Goal: Information Seeking & Learning: Learn about a topic

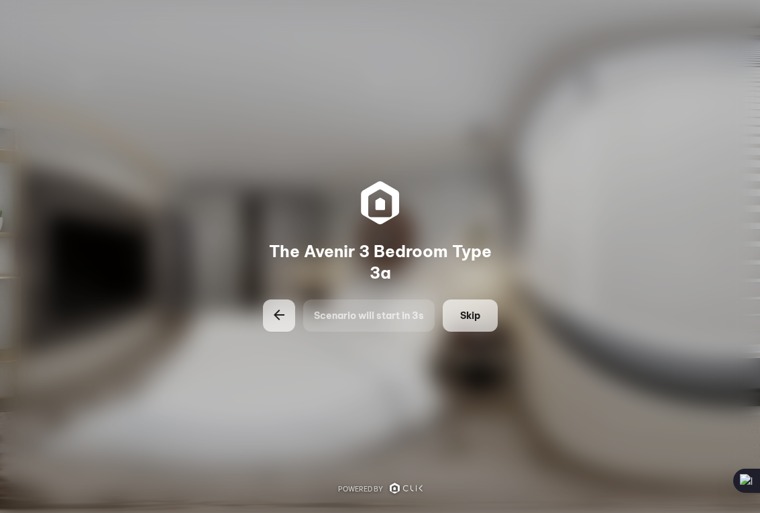
click at [481, 317] on button "Skip" at bounding box center [470, 315] width 55 height 32
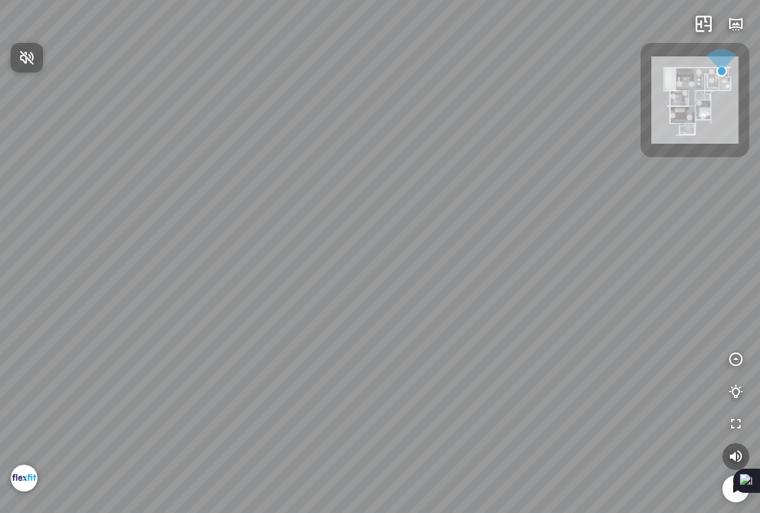
drag, startPoint x: 527, startPoint y: 336, endPoint x: 258, endPoint y: 310, distance: 269.6
click at [301, 310] on div at bounding box center [380, 256] width 760 height 513
drag, startPoint x: 471, startPoint y: 293, endPoint x: 416, endPoint y: 239, distance: 76.9
click at [416, 238] on div at bounding box center [380, 256] width 760 height 513
drag, startPoint x: 271, startPoint y: 216, endPoint x: 206, endPoint y: 215, distance: 65.1
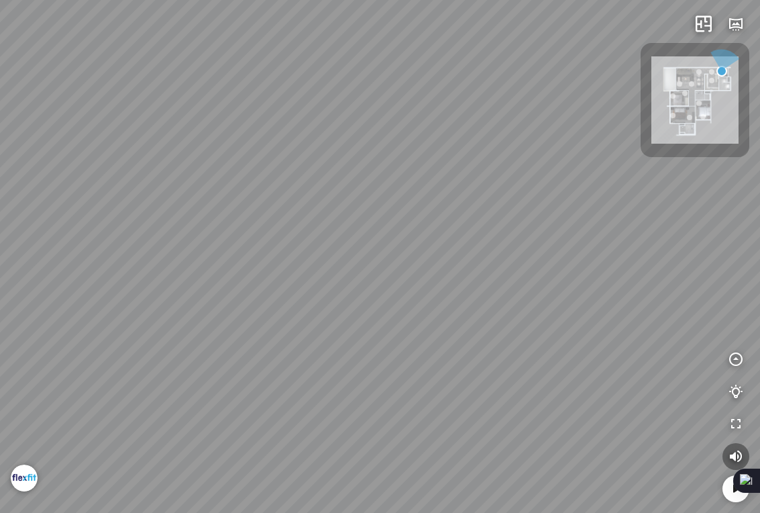
click at [244, 215] on div at bounding box center [380, 256] width 760 height 513
drag, startPoint x: 346, startPoint y: 289, endPoint x: 220, endPoint y: 390, distance: 161.3
click at [271, 340] on div at bounding box center [380, 256] width 760 height 513
drag, startPoint x: 331, startPoint y: 247, endPoint x: 376, endPoint y: 309, distance: 76.9
click at [280, 232] on div at bounding box center [380, 256] width 760 height 513
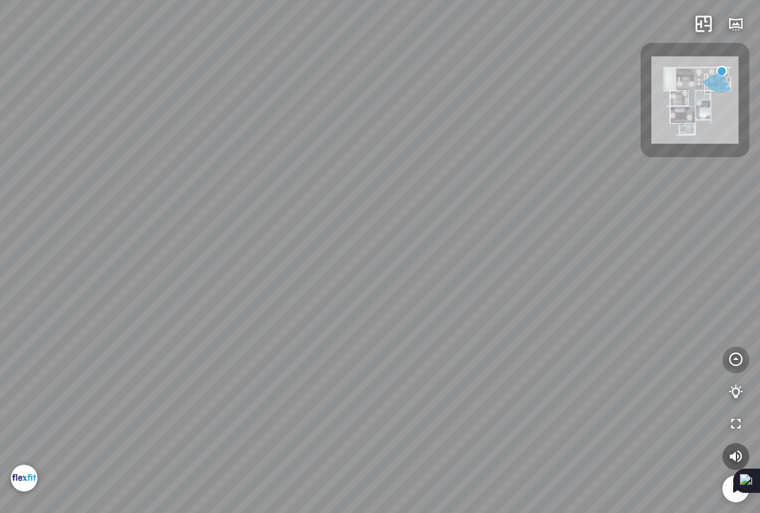
click at [735, 359] on icon "button" at bounding box center [736, 360] width 16 height 16
click at [301, 299] on div at bounding box center [380, 256] width 760 height 513
click at [319, 322] on div at bounding box center [380, 256] width 760 height 513
click at [704, 120] on img at bounding box center [694, 99] width 87 height 87
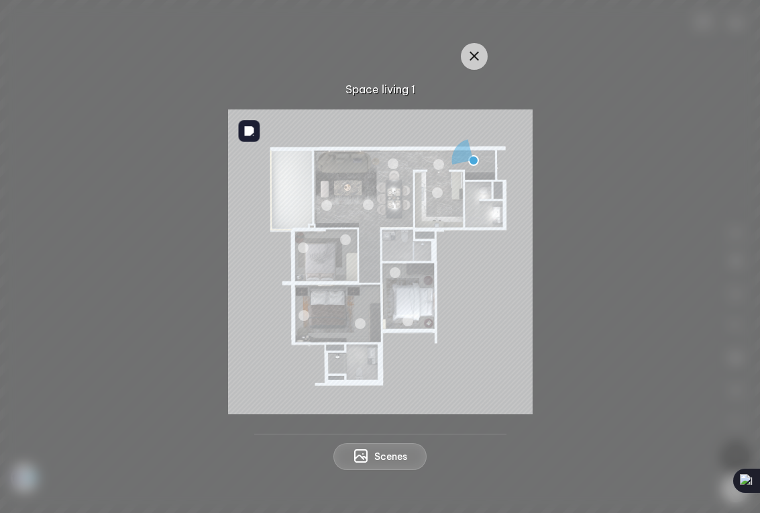
click at [436, 197] on div at bounding box center [437, 192] width 11 height 11
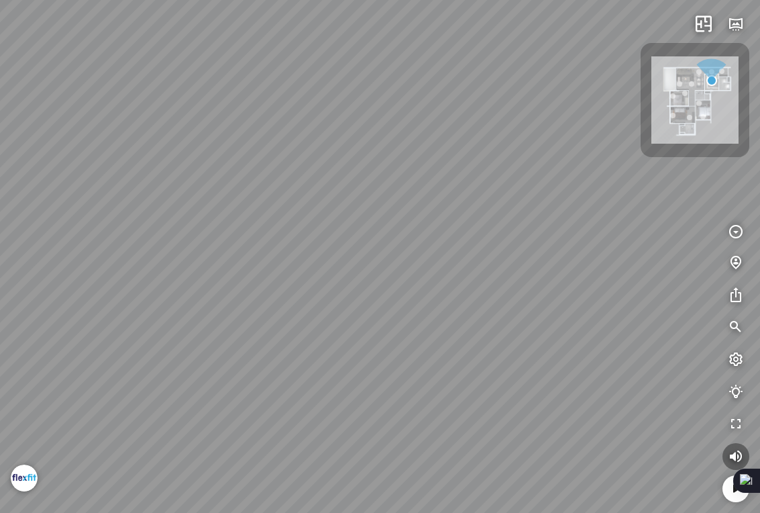
click at [195, 194] on div at bounding box center [380, 256] width 760 height 513
drag, startPoint x: 455, startPoint y: 267, endPoint x: 170, endPoint y: 313, distance: 288.9
click at [182, 309] on div "Induction Cooker HC-I603D 20.793.636 VND Induction Cooker HC-I603D" at bounding box center [380, 256] width 760 height 513
drag, startPoint x: 209, startPoint y: 186, endPoint x: 158, endPoint y: 170, distance: 53.3
click at [193, 178] on div "Induction Cooker HC-I603D 20.793.636 VND Induction Cooker HC-I603D" at bounding box center [380, 256] width 760 height 513
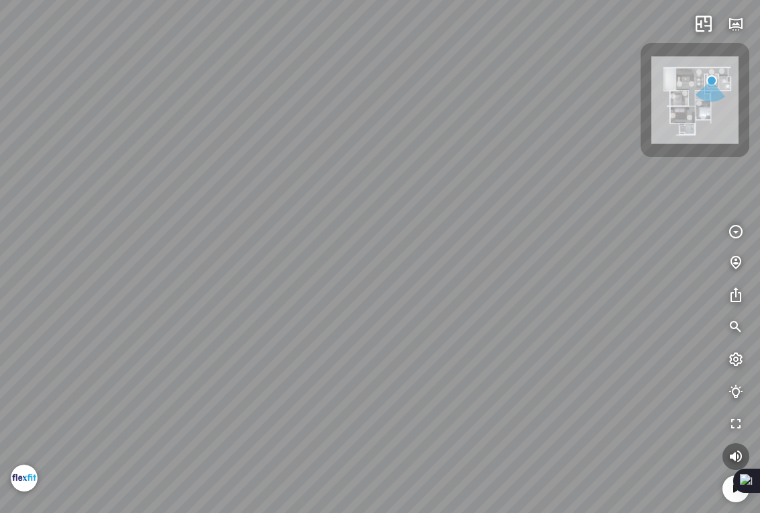
drag, startPoint x: 476, startPoint y: 270, endPoint x: 139, endPoint y: 375, distance: 352.7
click at [164, 352] on div "Induction Cooker HC-I603D 20.793.636 VND Induction Cooker HC-I603D" at bounding box center [380, 256] width 760 height 513
click at [170, 221] on div "Induction Cooker HC-I603D 20.793.636 VND Induction Cooker HC-I603D" at bounding box center [380, 256] width 760 height 513
drag, startPoint x: 437, startPoint y: 315, endPoint x: 195, endPoint y: 352, distance: 244.4
click at [211, 355] on div "Induction Cooker HC-I603D 20.793.636 VND Induction Cooker HC-I603D" at bounding box center [380, 256] width 760 height 513
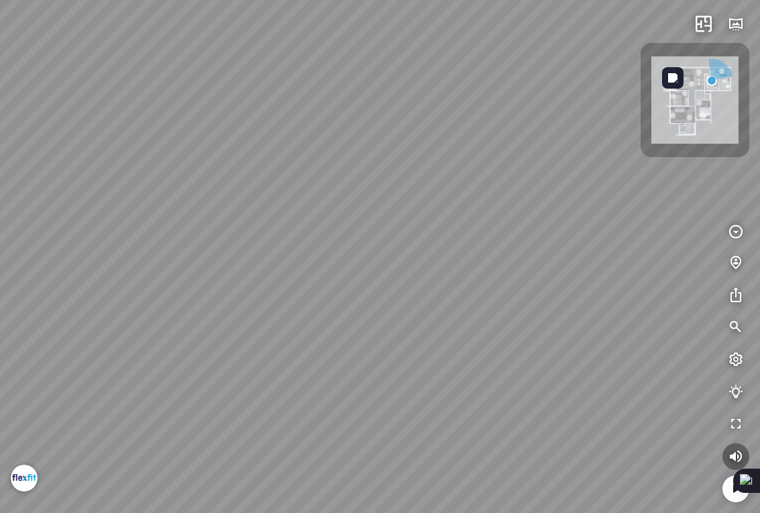
click at [697, 90] on img at bounding box center [694, 99] width 87 height 87
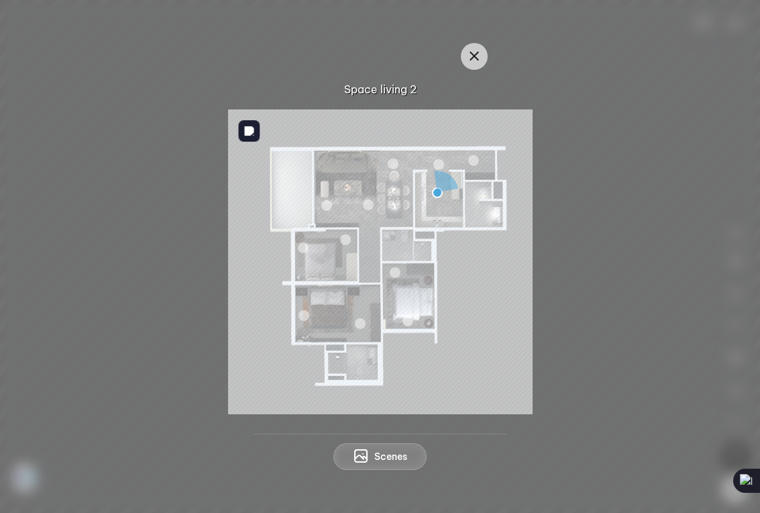
click at [346, 241] on div at bounding box center [345, 239] width 11 height 11
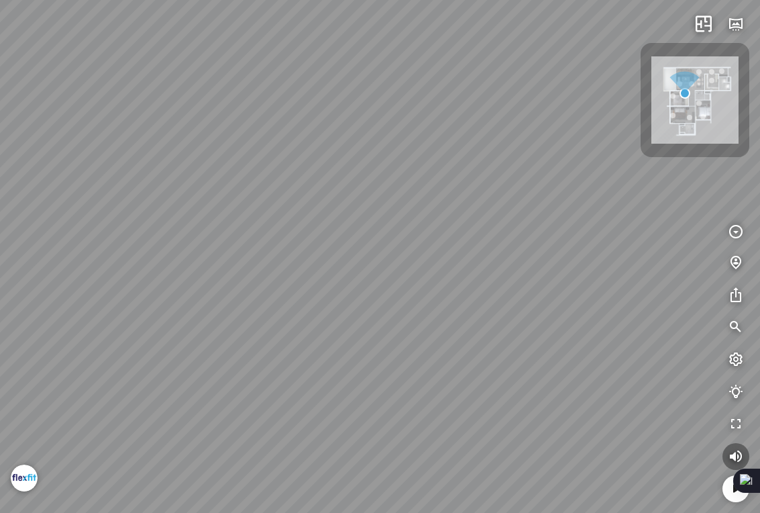
drag, startPoint x: 500, startPoint y: 311, endPoint x: 221, endPoint y: 362, distance: 283.8
click at [231, 360] on div at bounding box center [380, 256] width 760 height 513
drag, startPoint x: 450, startPoint y: 377, endPoint x: 177, endPoint y: 202, distance: 324.4
click at [197, 210] on div at bounding box center [380, 256] width 760 height 513
drag, startPoint x: 122, startPoint y: 321, endPoint x: 98, endPoint y: 458, distance: 139.6
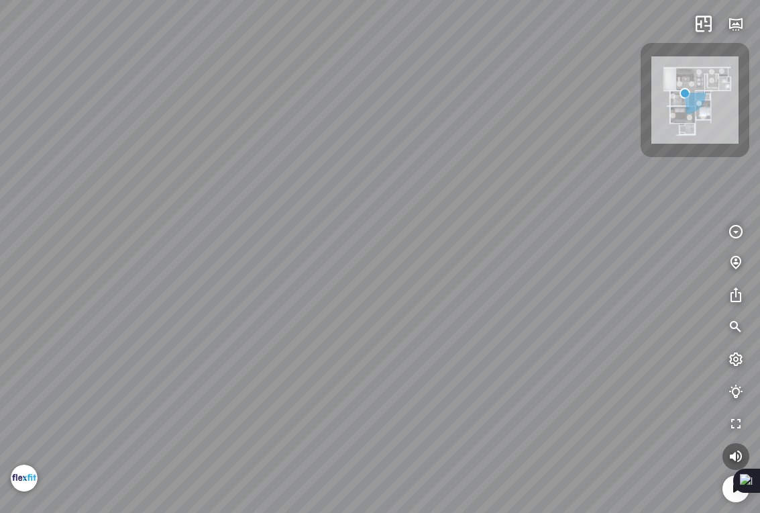
click at [72, 362] on div "Living room" at bounding box center [380, 256] width 760 height 513
drag, startPoint x: 382, startPoint y: 330, endPoint x: 252, endPoint y: 511, distance: 222.5
click at [252, 511] on div "Living room" at bounding box center [380, 256] width 760 height 513
drag, startPoint x: 405, startPoint y: 404, endPoint x: 547, endPoint y: 320, distance: 165.1
click at [547, 320] on div "Living room" at bounding box center [380, 256] width 760 height 513
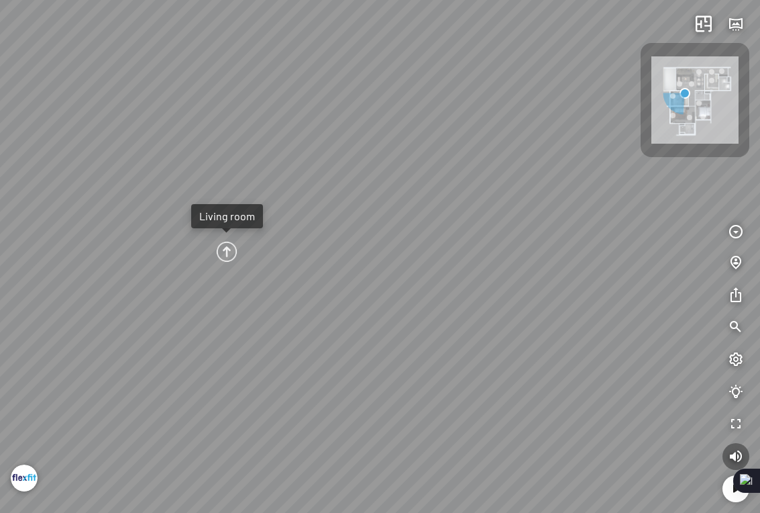
click at [227, 256] on div at bounding box center [226, 251] width 23 height 23
drag, startPoint x: 404, startPoint y: 311, endPoint x: 168, endPoint y: 260, distance: 241.0
click at [168, 260] on div at bounding box center [380, 256] width 760 height 513
drag, startPoint x: 344, startPoint y: 278, endPoint x: 210, endPoint y: 271, distance: 134.4
click at [138, 242] on div "Casia Side table 2.500.000 VND Grand Jacques Sofa 16.430.960 VND Grand Jacques …" at bounding box center [380, 256] width 760 height 513
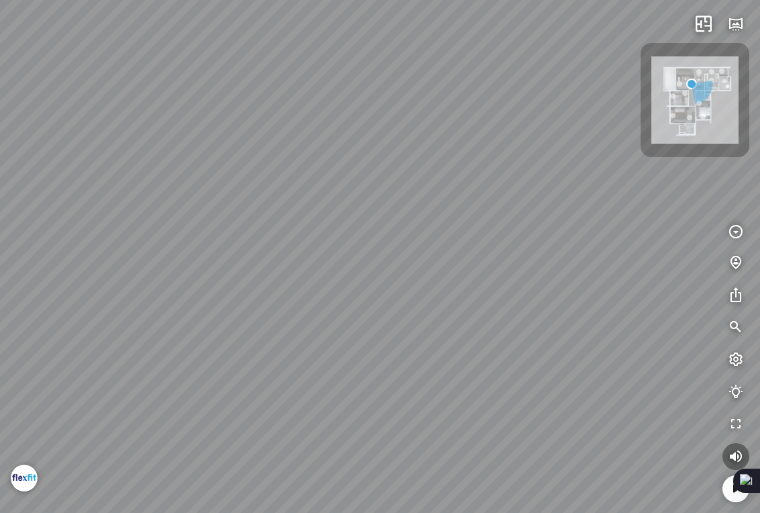
click at [208, 300] on div "Casia Side table 2.500.000 VND Grand Jacques Sofa 16.430.960 VND Grand Jacques …" at bounding box center [380, 256] width 760 height 513
drag, startPoint x: 368, startPoint y: 304, endPoint x: 235, endPoint y: 303, distance: 132.9
click at [223, 294] on div "Casia Side table 2.500.000 VND Grand Jacques Sofa 16.430.960 VND Grand Jacques …" at bounding box center [380, 256] width 760 height 513
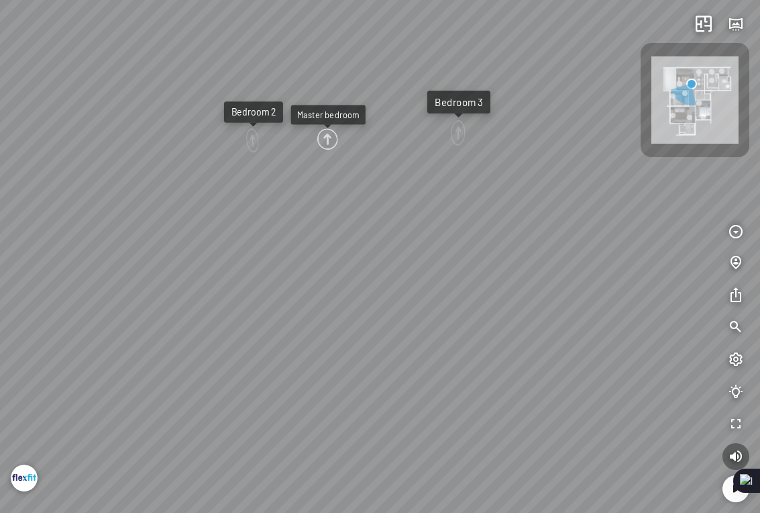
drag, startPoint x: 367, startPoint y: 325, endPoint x: 331, endPoint y: 321, distance: 35.7
click at [346, 335] on div "Casia Side table 2.500.000 VND Grand Jacques Sofa 16.430.960 VND Grand Jacques …" at bounding box center [380, 256] width 760 height 513
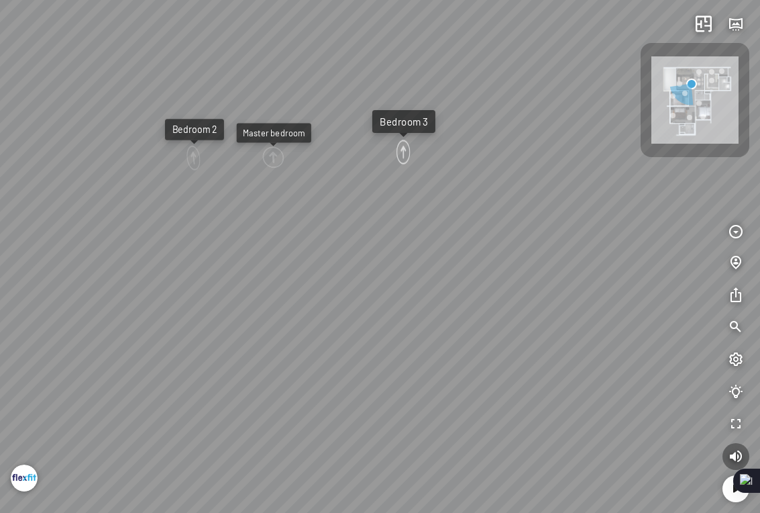
drag, startPoint x: 419, startPoint y: 172, endPoint x: 257, endPoint y: 214, distance: 167.6
click at [230, 182] on div "Casia Side table 2.500.000 VND Grand Jacques Sofa 16.430.960 VND Grand Jacques …" at bounding box center [380, 256] width 760 height 513
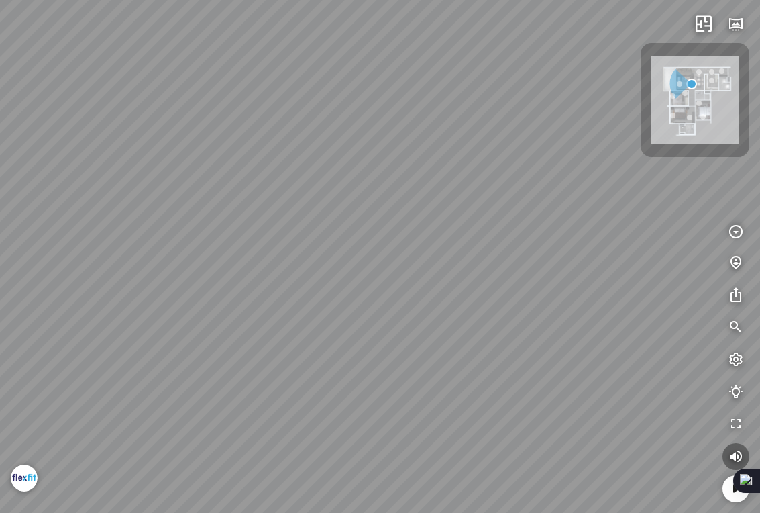
drag, startPoint x: 368, startPoint y: 293, endPoint x: 161, endPoint y: 366, distance: 219.8
click at [161, 366] on div "Casia Side table 2.500.000 VND Grand Jacques Sofa 16.430.960 VND Grand Jacques …" at bounding box center [380, 256] width 760 height 513
drag, startPoint x: 156, startPoint y: 352, endPoint x: 146, endPoint y: 368, distance: 18.6
click at [148, 365] on div "Casia Side table 2.500.000 VND Grand Jacques Sofa 16.430.960 VND Grand Jacques …" at bounding box center [380, 256] width 760 height 513
drag, startPoint x: 422, startPoint y: 246, endPoint x: 290, endPoint y: 246, distance: 132.2
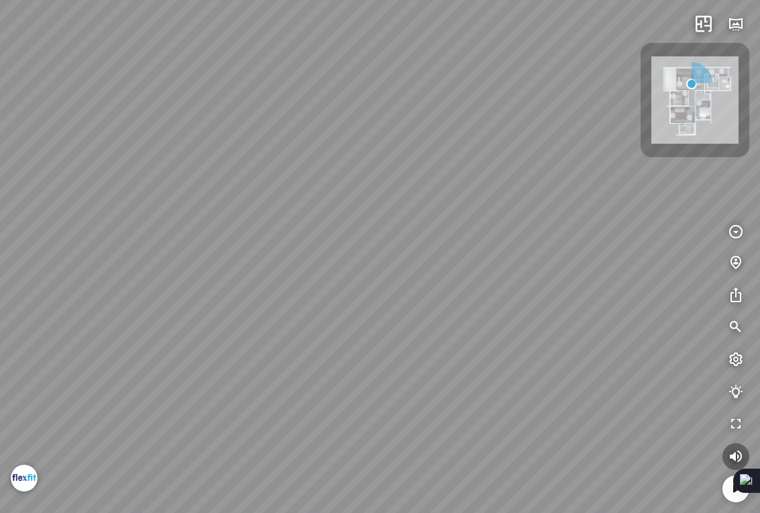
click at [290, 246] on div "Casia Side table 2.500.000 VND Grand Jacques Sofa 16.430.960 VND Grand Jacques …" at bounding box center [380, 256] width 760 height 513
drag, startPoint x: 443, startPoint y: 309, endPoint x: 383, endPoint y: 234, distance: 96.0
click at [383, 234] on div "Casia Side table 2.500.000 VND Grand Jacques Sofa 16.430.960 VND Grand Jacques …" at bounding box center [380, 256] width 760 height 513
drag, startPoint x: 390, startPoint y: 235, endPoint x: 211, endPoint y: 206, distance: 180.9
click at [211, 206] on div "Casia Side table 2.500.000 VND Grand Jacques Sofa 16.430.960 VND Grand Jacques …" at bounding box center [380, 256] width 760 height 513
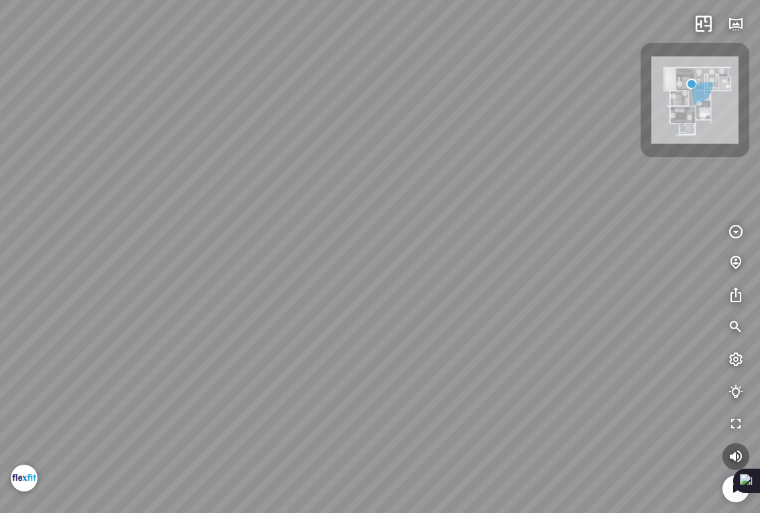
drag, startPoint x: 297, startPoint y: 246, endPoint x: 103, endPoint y: 195, distance: 199.7
click at [103, 195] on div "Casia Side table 2.500.000 VND Grand Jacques Sofa 16.430.960 VND Grand Jacques …" at bounding box center [380, 256] width 760 height 513
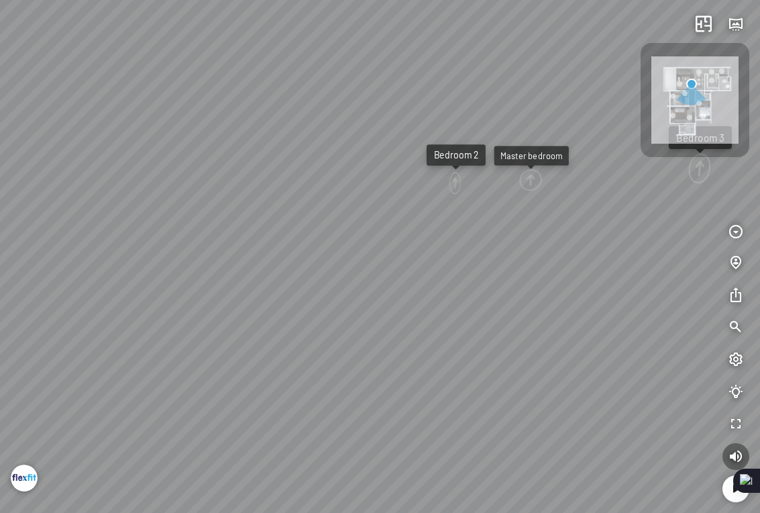
drag, startPoint x: 247, startPoint y: 299, endPoint x: 82, endPoint y: 299, distance: 165.0
click at [82, 299] on div "Casia Side table 2.500.000 VND Grand Jacques Sofa 16.430.960 VND Grand Jacques …" at bounding box center [380, 256] width 760 height 513
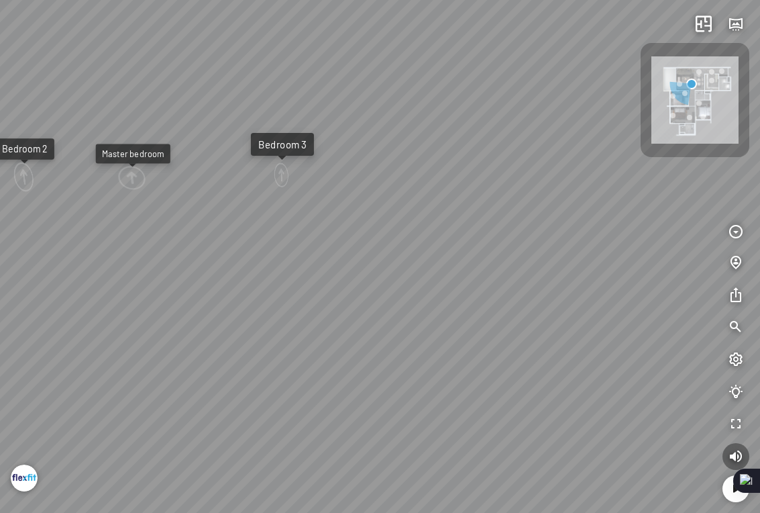
drag, startPoint x: 311, startPoint y: 395, endPoint x: 174, endPoint y: 395, distance: 136.9
click at [174, 395] on div "Casia Side table 2.500.000 VND Grand Jacques Sofa 16.430.960 VND Grand Jacques …" at bounding box center [380, 256] width 760 height 513
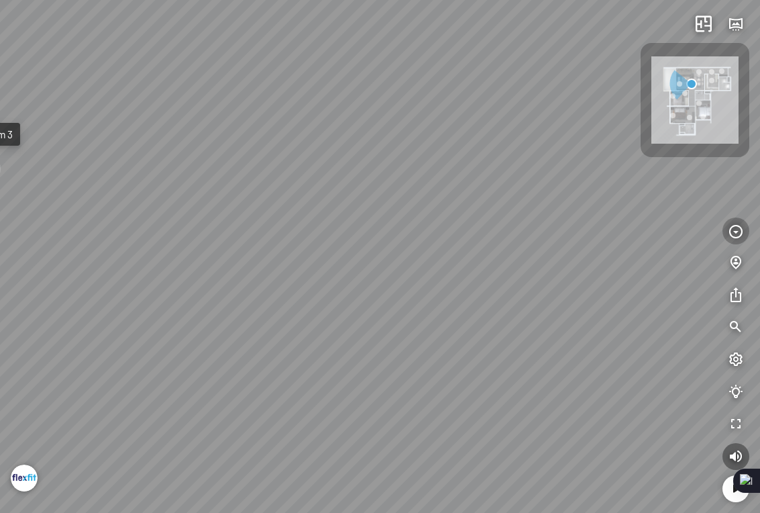
click at [732, 232] on icon "button" at bounding box center [736, 231] width 16 height 16
click at [739, 366] on icon "button" at bounding box center [736, 360] width 16 height 16
drag, startPoint x: 727, startPoint y: 444, endPoint x: 698, endPoint y: 170, distance: 275.2
click at [698, 170] on div "Casia Side table 2.500.000 VND Grand Jacques Sofa 16.430.960 VND Grand Jacques …" at bounding box center [380, 256] width 760 height 513
click at [684, 114] on img at bounding box center [694, 99] width 87 height 87
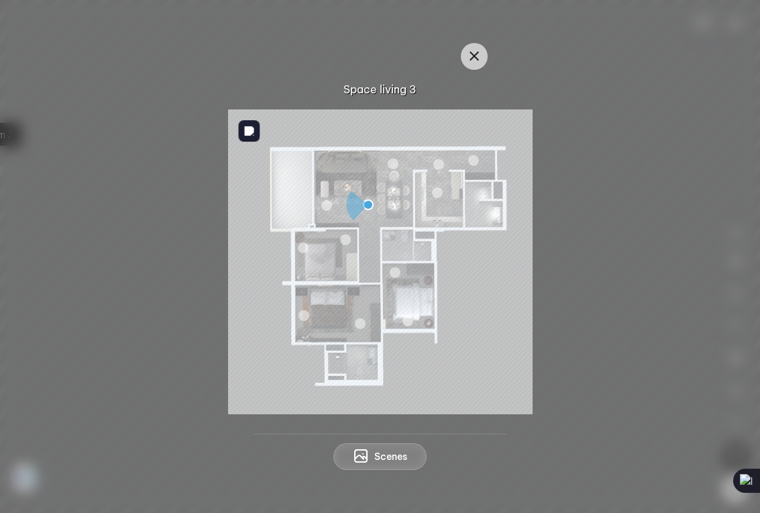
click at [347, 239] on div at bounding box center [345, 239] width 11 height 11
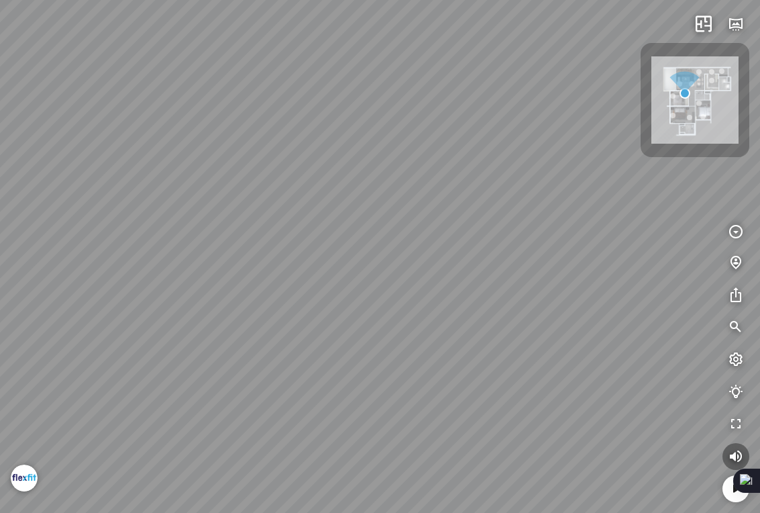
drag, startPoint x: 516, startPoint y: 307, endPoint x: 163, endPoint y: 288, distance: 353.4
click at [163, 288] on div at bounding box center [380, 256] width 760 height 513
drag, startPoint x: 246, startPoint y: 321, endPoint x: 162, endPoint y: 308, distance: 84.3
click at [162, 308] on div "Living room" at bounding box center [380, 256] width 760 height 513
drag, startPoint x: 436, startPoint y: 317, endPoint x: 107, endPoint y: 307, distance: 329.6
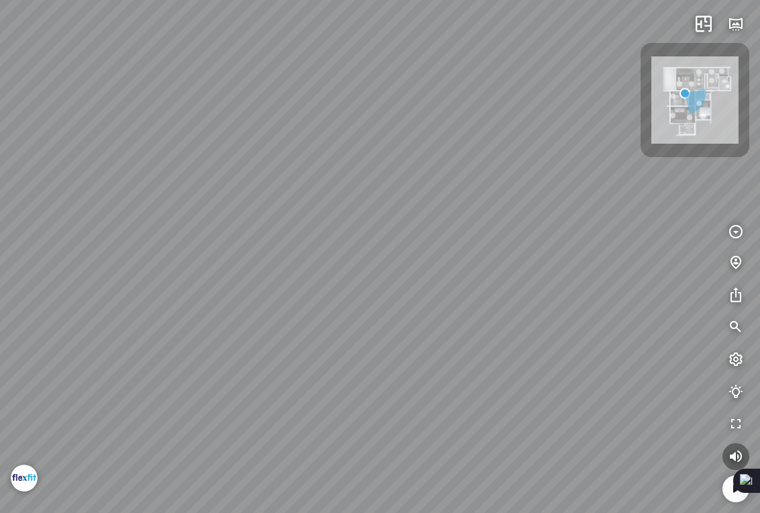
click at [107, 307] on div "Living room" at bounding box center [380, 256] width 760 height 513
drag, startPoint x: 391, startPoint y: 353, endPoint x: 306, endPoint y: 505, distance: 174.5
click at [311, 504] on div "Living room" at bounding box center [380, 256] width 760 height 513
click at [252, 242] on div at bounding box center [251, 242] width 23 height 23
drag, startPoint x: 419, startPoint y: 254, endPoint x: 276, endPoint y: 215, distance: 148.8
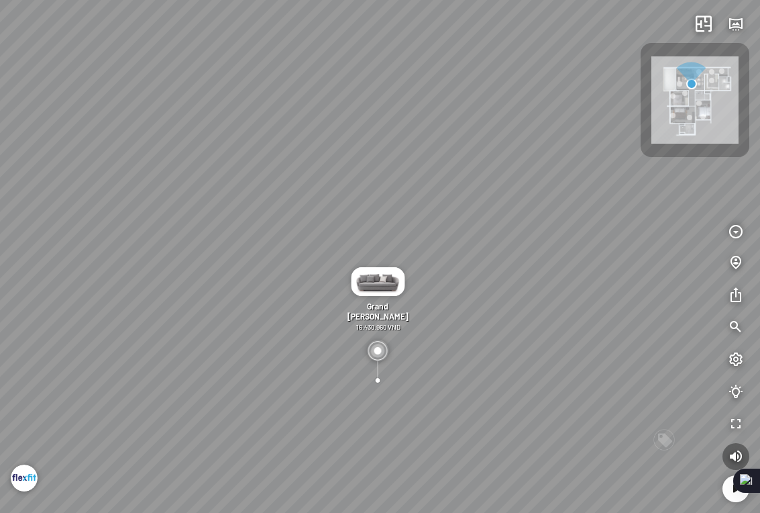
click at [276, 215] on div "Casia Side table 2.500.000 VND Grand Jacques Sofa 16.430.960 VND Grand Jacques …" at bounding box center [380, 256] width 760 height 513
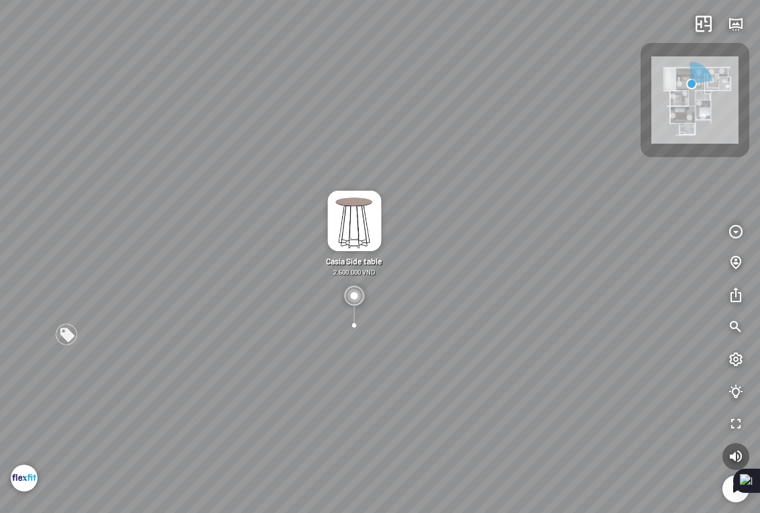
click at [647, 209] on div "Casia Side table 2.500.000 VND Grand Jacques Sofa 16.430.960 VND Grand Jacques …" at bounding box center [380, 256] width 760 height 513
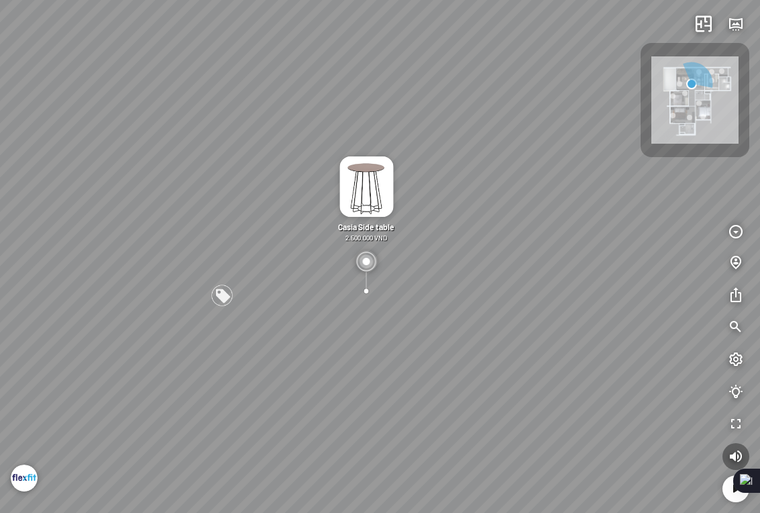
click at [288, 334] on div "Casia Side table 2.500.000 VND Grand Jacques Sofa 16.430.960 VND Grand Jacques …" at bounding box center [380, 256] width 760 height 513
drag, startPoint x: 288, startPoint y: 334, endPoint x: 132, endPoint y: 325, distance: 156.6
click at [132, 325] on div "Casia Side table 2.500.000 VND Grand Jacques Sofa 16.430.960 VND Grand Jacques …" at bounding box center [380, 256] width 760 height 513
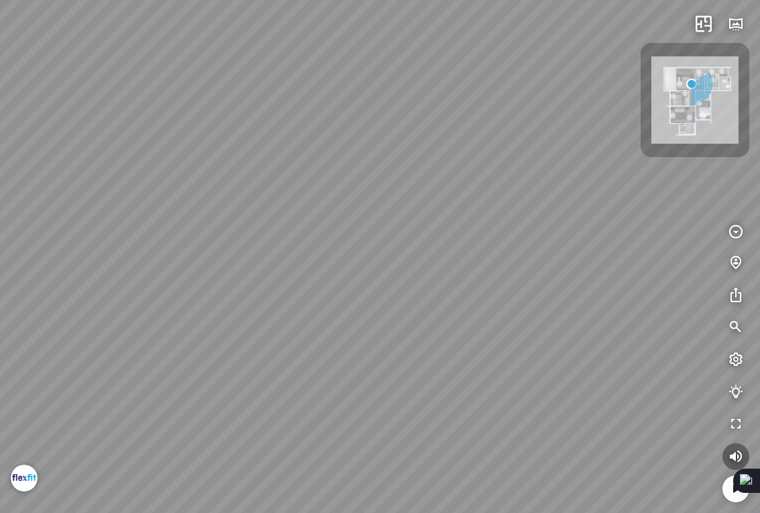
click at [327, 333] on div "Casia Side table 2.500.000 VND Grand Jacques Sofa 16.430.960 VND Grand Jacques …" at bounding box center [380, 256] width 760 height 513
drag, startPoint x: 327, startPoint y: 288, endPoint x: 220, endPoint y: 288, distance: 107.3
click at [223, 288] on div "Casia Side table 2.500.000 VND Grand Jacques Sofa 16.430.960 VND Grand Jacques …" at bounding box center [380, 256] width 760 height 513
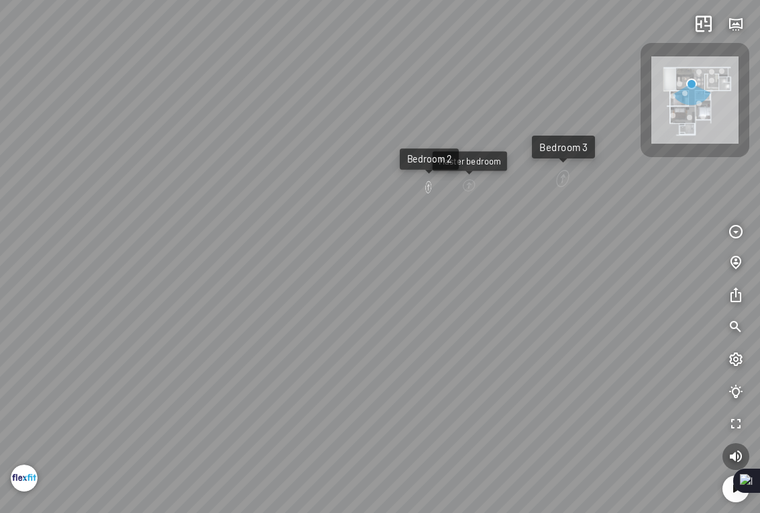
drag, startPoint x: 388, startPoint y: 307, endPoint x: 314, endPoint y: 310, distance: 73.9
click at [315, 310] on div "Casia Side table 2.500.000 VND Grand Jacques Sofa 16.430.960 VND Grand Jacques …" at bounding box center [380, 256] width 760 height 513
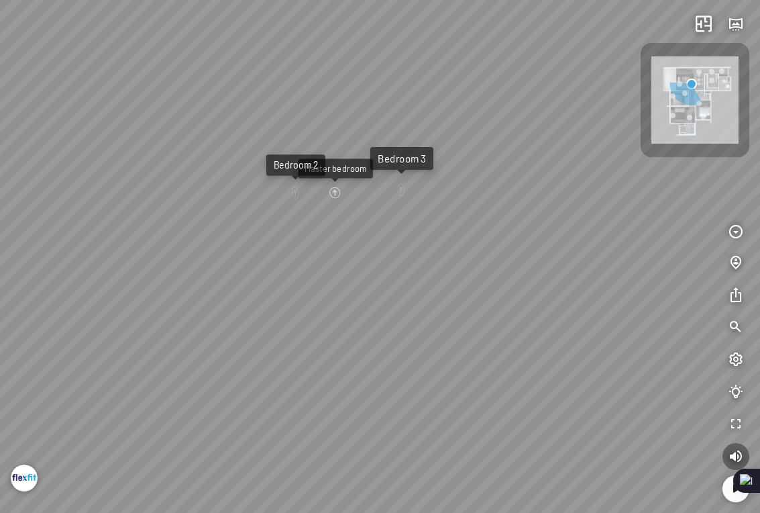
drag, startPoint x: 408, startPoint y: 277, endPoint x: 325, endPoint y: 279, distance: 83.2
click at [327, 279] on div "Casia Side table 2.500.000 VND Grand Jacques Sofa 16.430.960 VND Grand Jacques …" at bounding box center [380, 256] width 760 height 513
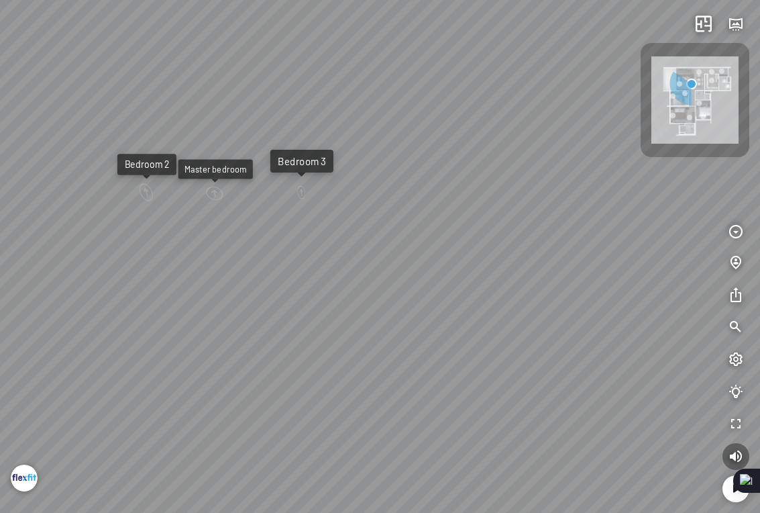
drag, startPoint x: 500, startPoint y: 246, endPoint x: 260, endPoint y: 246, distance: 239.5
click at [272, 246] on div "Casia Side table 2.500.000 VND Grand Jacques Sofa 16.430.960 VND Grand Jacques …" at bounding box center [380, 256] width 760 height 513
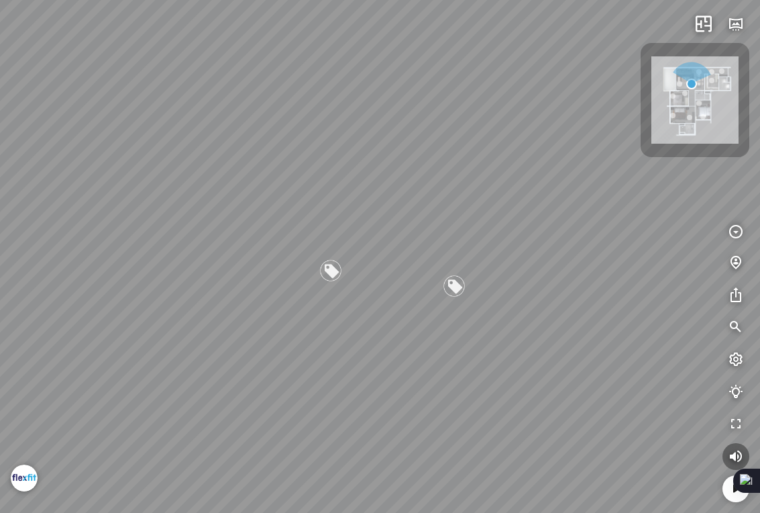
drag, startPoint x: 256, startPoint y: 244, endPoint x: 117, endPoint y: 244, distance: 139.6
click at [118, 244] on div "Casia Side table 2.500.000 VND Grand Jacques Sofa 16.430.960 VND Grand Jacques …" at bounding box center [380, 256] width 760 height 513
drag, startPoint x: 283, startPoint y: 265, endPoint x: 350, endPoint y: 261, distance: 66.5
click at [350, 261] on div "Casia Side table 2.500.000 VND Grand Jacques Sofa 16.430.960 VND Grand Jacques …" at bounding box center [380, 256] width 760 height 513
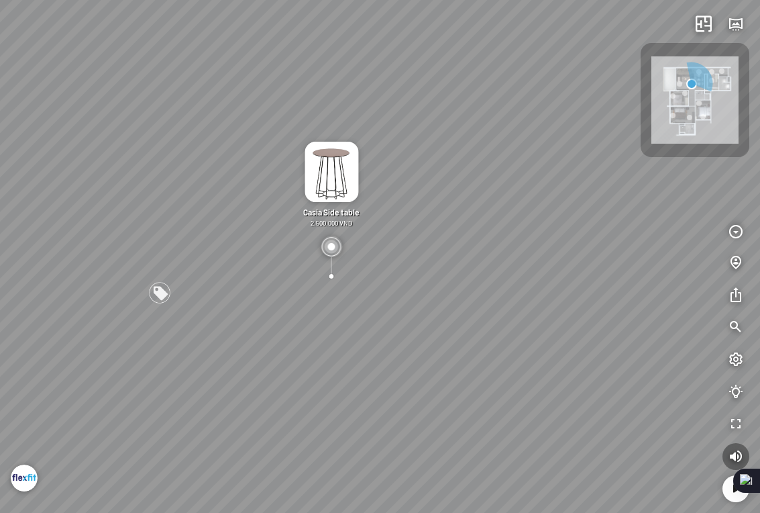
click at [331, 274] on div at bounding box center [331, 267] width 1 height 21
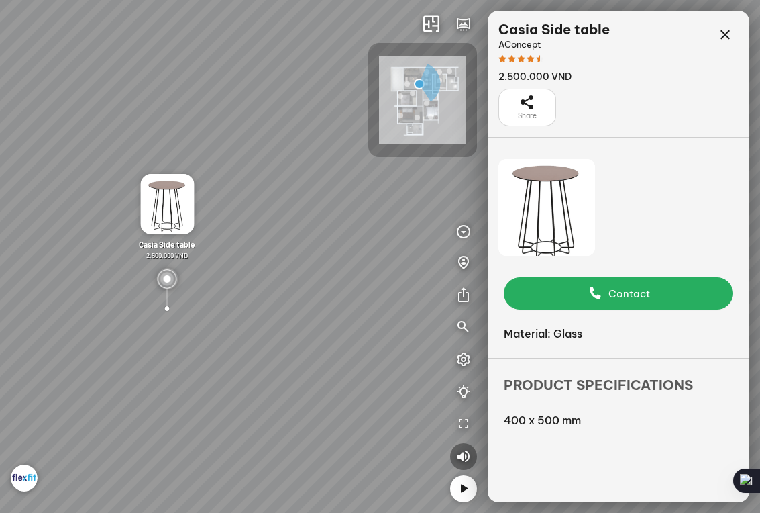
drag, startPoint x: 305, startPoint y: 262, endPoint x: 248, endPoint y: 262, distance: 57.0
click at [249, 262] on div "Casia Side table 2.500.000 VND Grand Jacques Sofa 16.430.960 VND Grand Jacques …" at bounding box center [380, 256] width 760 height 513
drag, startPoint x: 271, startPoint y: 258, endPoint x: 146, endPoint y: 258, distance: 124.8
click at [148, 258] on div "Casia Side table 2.500.000 VND Grand Jacques Sofa 16.430.960 VND Grand Jacques …" at bounding box center [380, 256] width 760 height 513
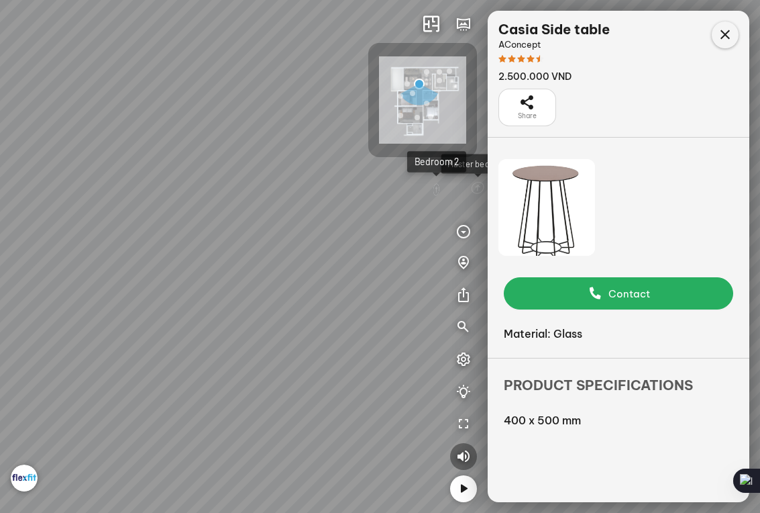
click at [725, 39] on icon at bounding box center [725, 35] width 16 height 16
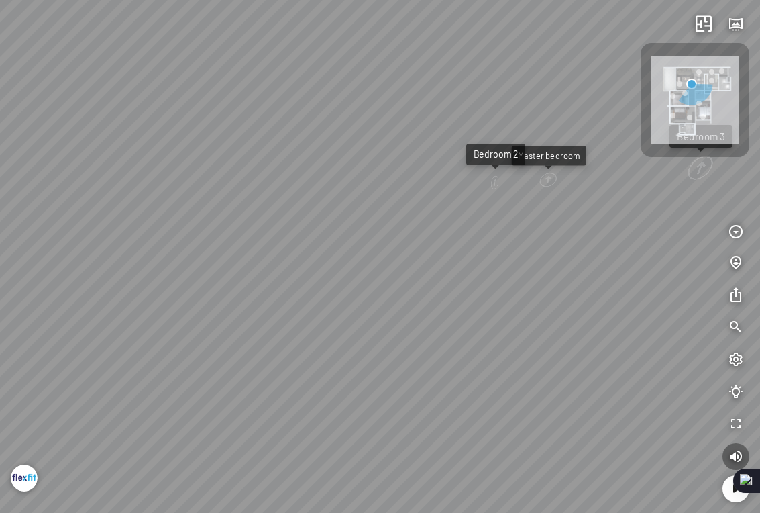
drag, startPoint x: 540, startPoint y: 312, endPoint x: 316, endPoint y: 303, distance: 224.3
click at [323, 303] on div "Casia Side table 2.500.000 VND Grand Jacques Sofa 16.430.960 VND Grand Jacques …" at bounding box center [380, 256] width 760 height 513
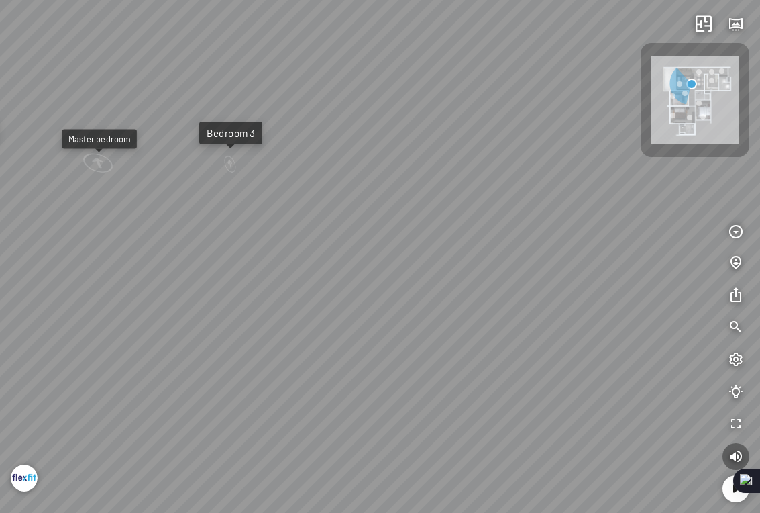
drag, startPoint x: 425, startPoint y: 281, endPoint x: 317, endPoint y: 281, distance: 108.0
click at [317, 281] on div "Casia Side table 2.500.000 VND Grand Jacques Sofa 16.430.960 VND Grand Jacques …" at bounding box center [380, 256] width 760 height 513
drag, startPoint x: 391, startPoint y: 376, endPoint x: 490, endPoint y: 58, distance: 332.3
click at [490, 58] on div "Casia Side table 2.500.000 VND Grand Jacques Sofa 16.430.960 VND Grand Jacques …" at bounding box center [380, 256] width 760 height 513
drag, startPoint x: 443, startPoint y: 132, endPoint x: 421, endPoint y: 173, distance: 46.5
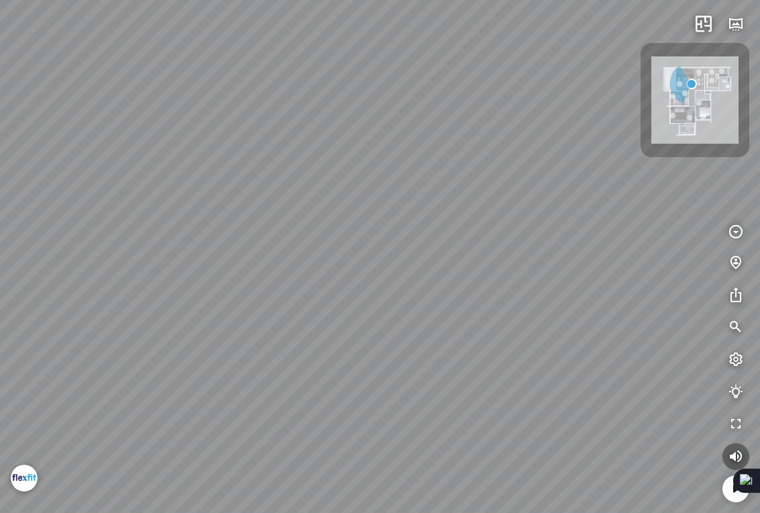
click at [421, 173] on div "Casia Side table 2.500.000 VND Grand Jacques Sofa 16.430.960 VND Grand Jacques …" at bounding box center [380, 256] width 760 height 513
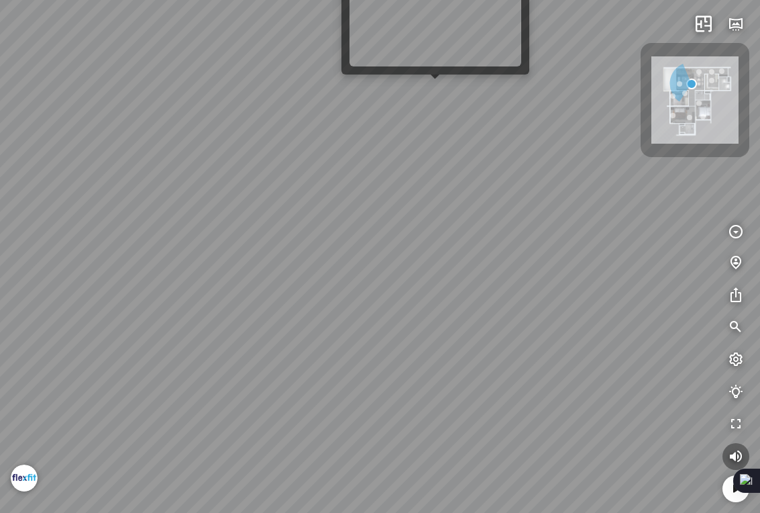
click at [433, 86] on div "Casia Side table 2.500.000 VND Grand Jacques Sofa 16.430.960 VND Grand Jacques …" at bounding box center [380, 256] width 760 height 513
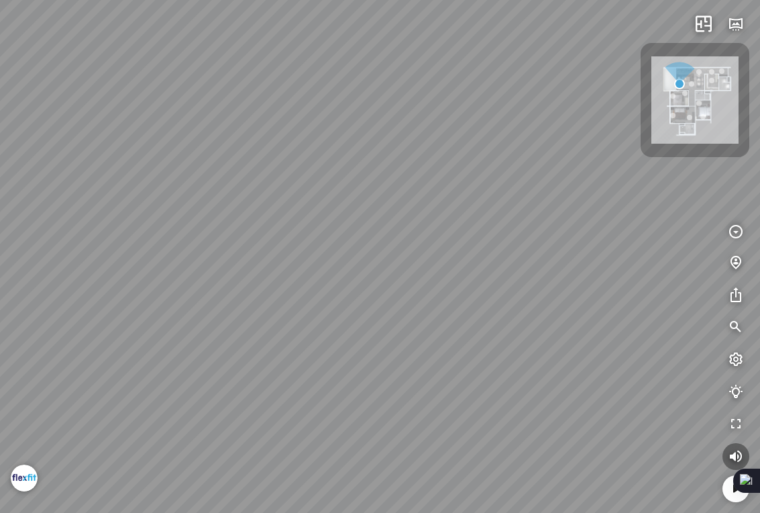
drag, startPoint x: 433, startPoint y: 171, endPoint x: 421, endPoint y: 193, distance: 24.3
click at [421, 193] on div at bounding box center [380, 256] width 760 height 513
drag, startPoint x: 370, startPoint y: 233, endPoint x: 331, endPoint y: 201, distance: 50.1
click at [337, 204] on div at bounding box center [380, 256] width 760 height 513
drag, startPoint x: 268, startPoint y: 201, endPoint x: 146, endPoint y: 201, distance: 121.4
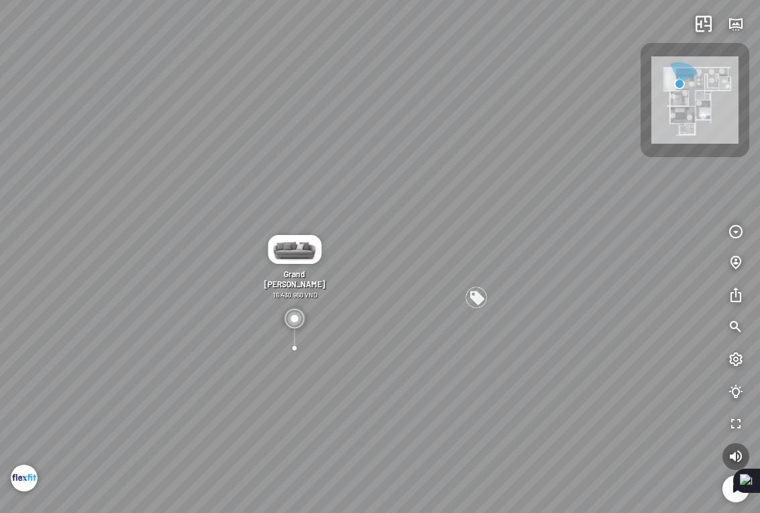
click at [151, 201] on div "Casia Side table 2.500.000 VND Grand Jacques Sofa 16.430.960 VND Grand Jacques …" at bounding box center [380, 256] width 760 height 513
drag, startPoint x: 36, startPoint y: 219, endPoint x: 0, endPoint y: 199, distance: 40.9
click at [12, 205] on div "Casia Side table 2.500.000 VND Grand Jacques Sofa 16.430.960 VND Grand Jacques …" at bounding box center [380, 256] width 760 height 513
click at [0, 268] on div "Casia Side table 2.500.000 VND Grand Jacques Sofa 16.430.960 VND Grand Jacques …" at bounding box center [380, 256] width 760 height 513
drag, startPoint x: 237, startPoint y: 235, endPoint x: 173, endPoint y: 545, distance: 315.8
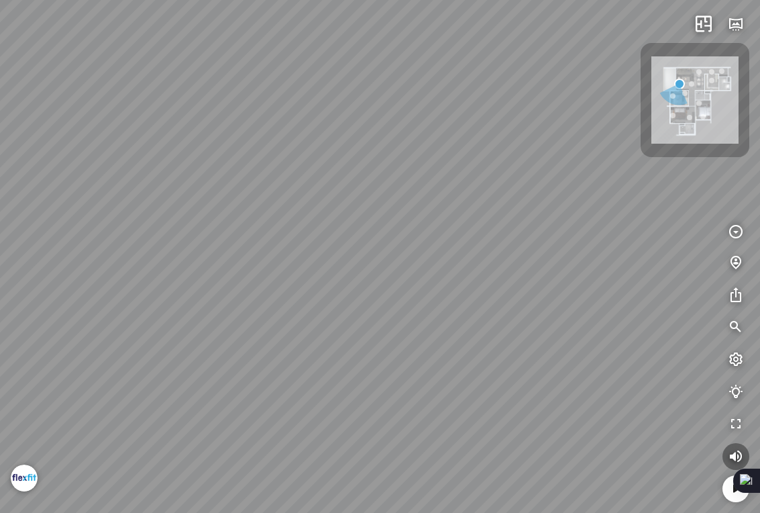
click at [173, 512] on html "Casia Side table 2.500.000 VND Grand Jacques Sofa 16.430.960 VND Grand Jacques …" at bounding box center [380, 256] width 760 height 513
drag
click at [89, 371] on div "Casia Side table 2.500.000 VND Grand Jacques Sofa 16.430.960 VND Grand Jacques …" at bounding box center [380, 256] width 760 height 513
click at [81, 254] on div "Casia Side table 2.500.000 VND Grand Jacques Sofa 16.430.960 VND Grand Jacques …" at bounding box center [380, 256] width 760 height 513
click at [441, 350] on div "Casia Side table 2.500.000 VND Grand Jacques Sofa 16.430.960 VND Grand Jacques …" at bounding box center [380, 256] width 760 height 513
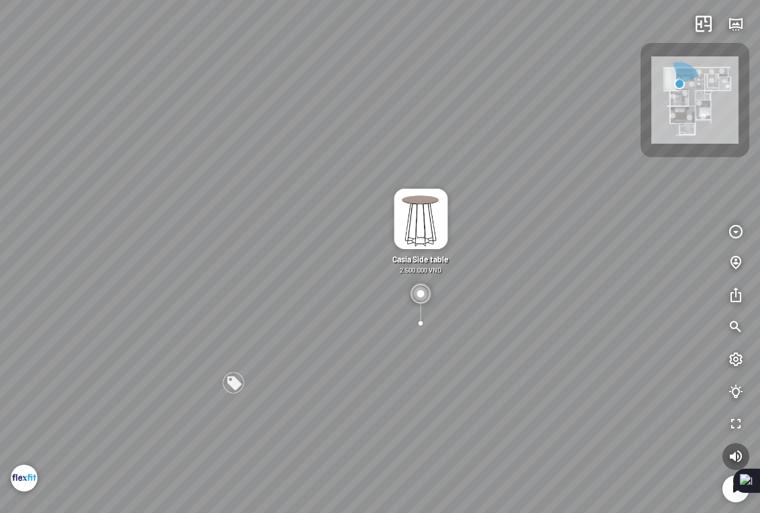
click at [422, 325] on div at bounding box center [420, 322] width 23 height 23
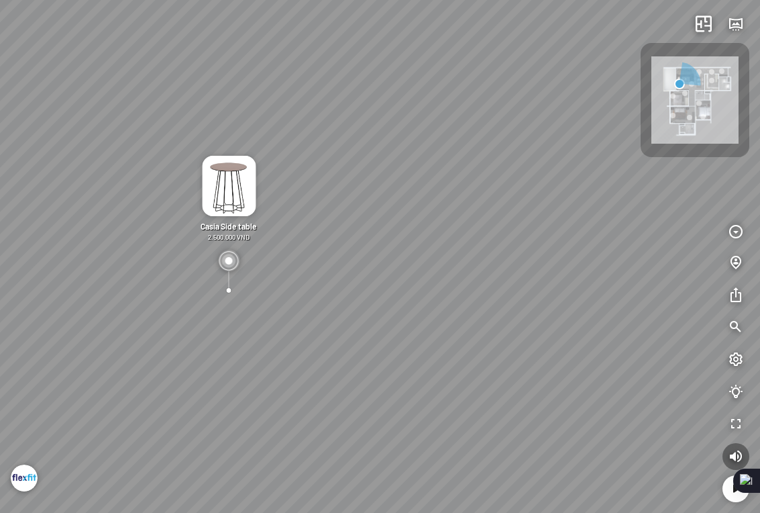
drag, startPoint x: 509, startPoint y: 331, endPoint x: 349, endPoint y: 303, distance: 162.7
click at [352, 303] on div "Casia Side table 2.500.000 VND Grand Jacques Sofa 16.430.960 VND Grand Jacques …" at bounding box center [380, 256] width 760 height 513
drag, startPoint x: 486, startPoint y: 266, endPoint x: 322, endPoint y: 265, distance: 164.4
click at [328, 265] on div "Casia Side table 2.500.000 VND Grand Jacques Sofa 16.430.960 VND Grand Jacques …" at bounding box center [380, 256] width 760 height 513
